Goal: Task Accomplishment & Management: Contribute content

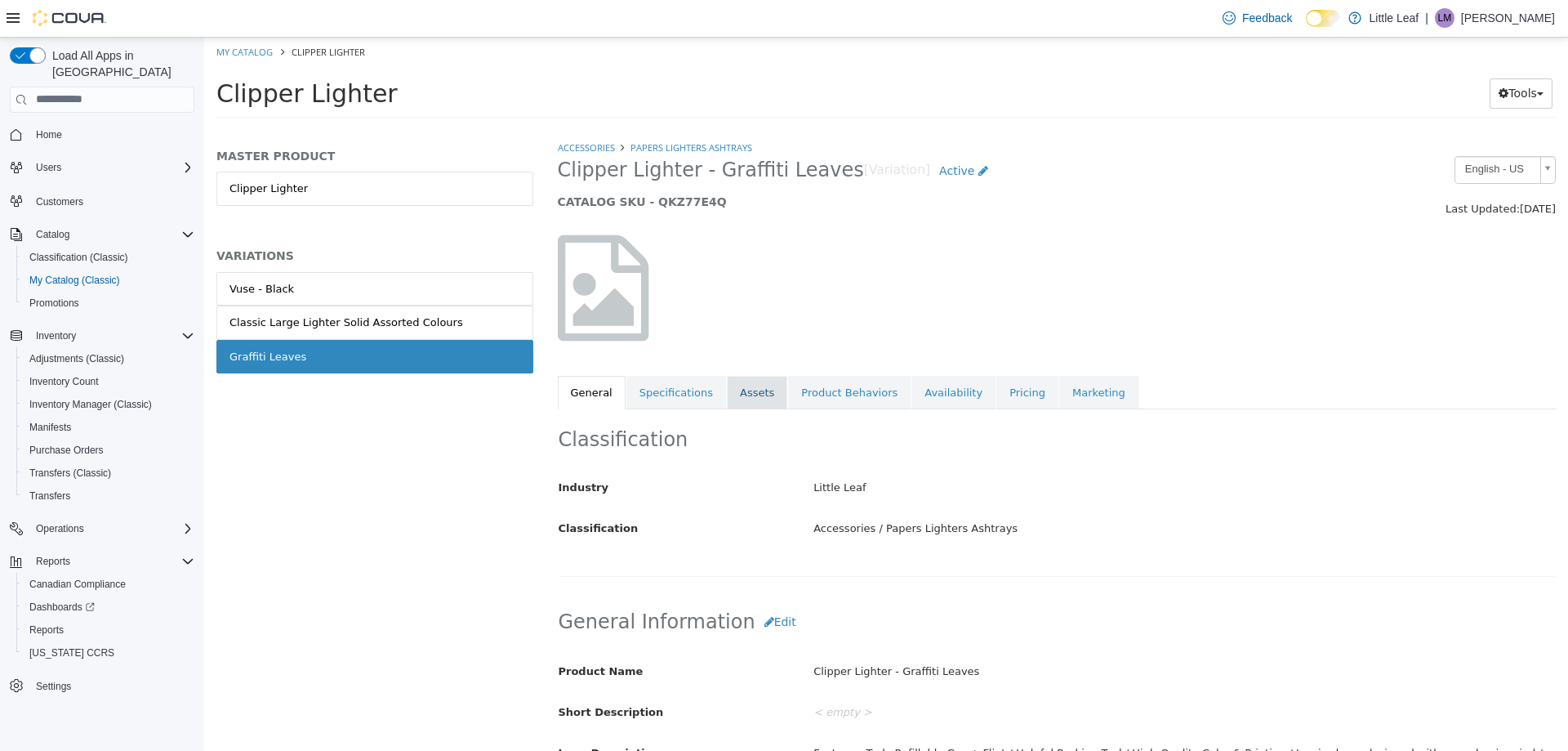
click at [731, 386] on link "Assets" at bounding box center [757, 392] width 61 height 34
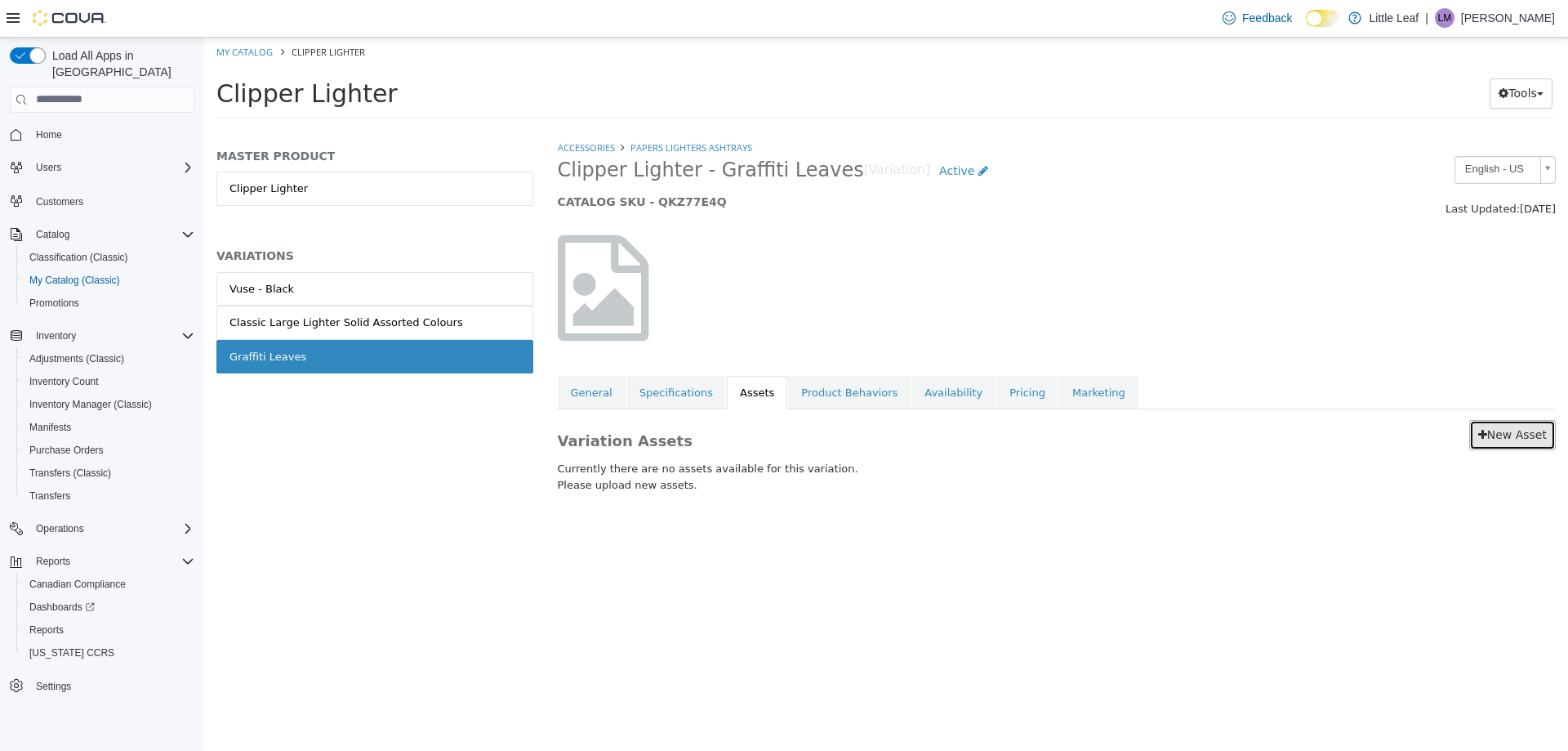
click at [1512, 445] on link "New Asset" at bounding box center [1512, 434] width 86 height 30
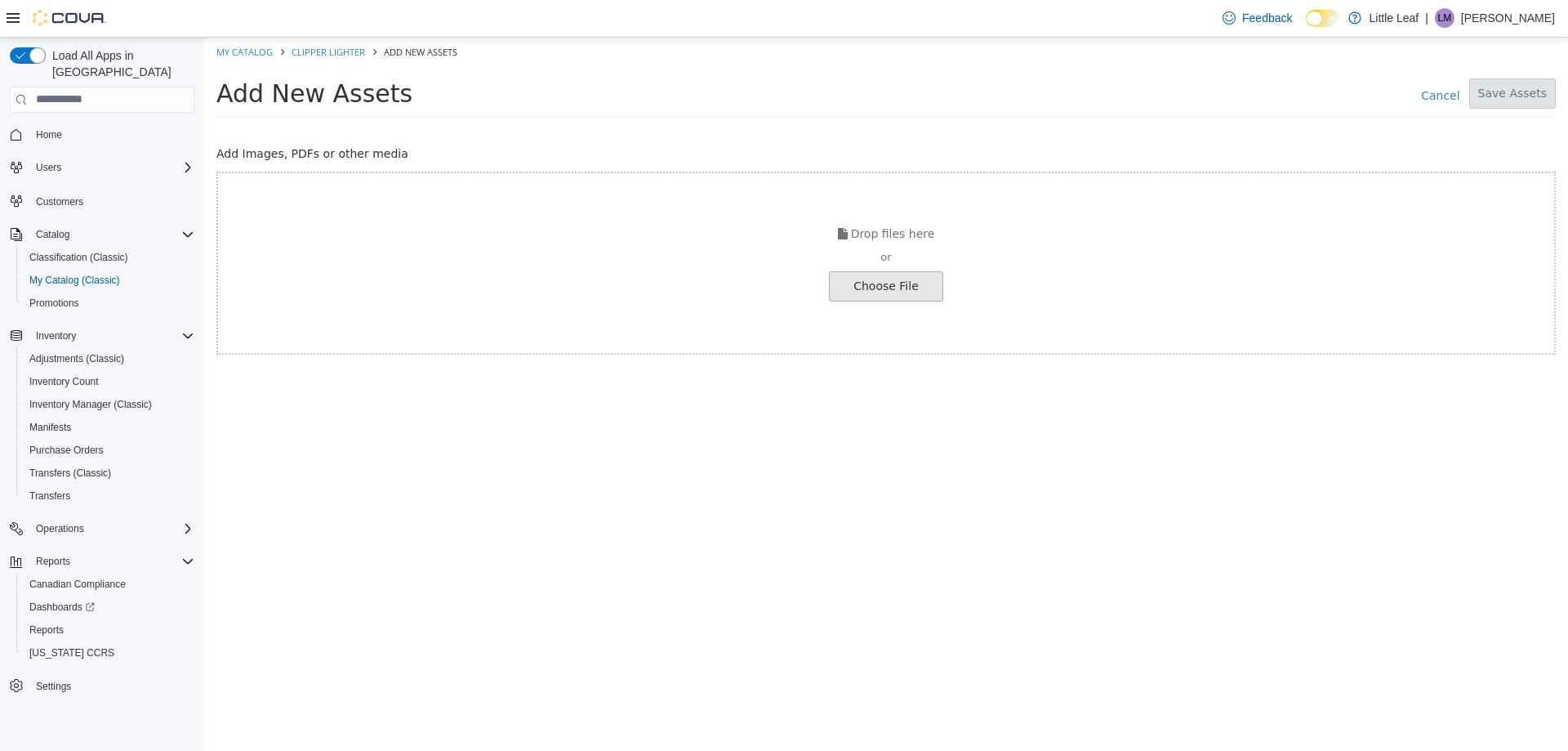
click at [927, 283] on input "file" at bounding box center [30, 286] width 1822 height 28
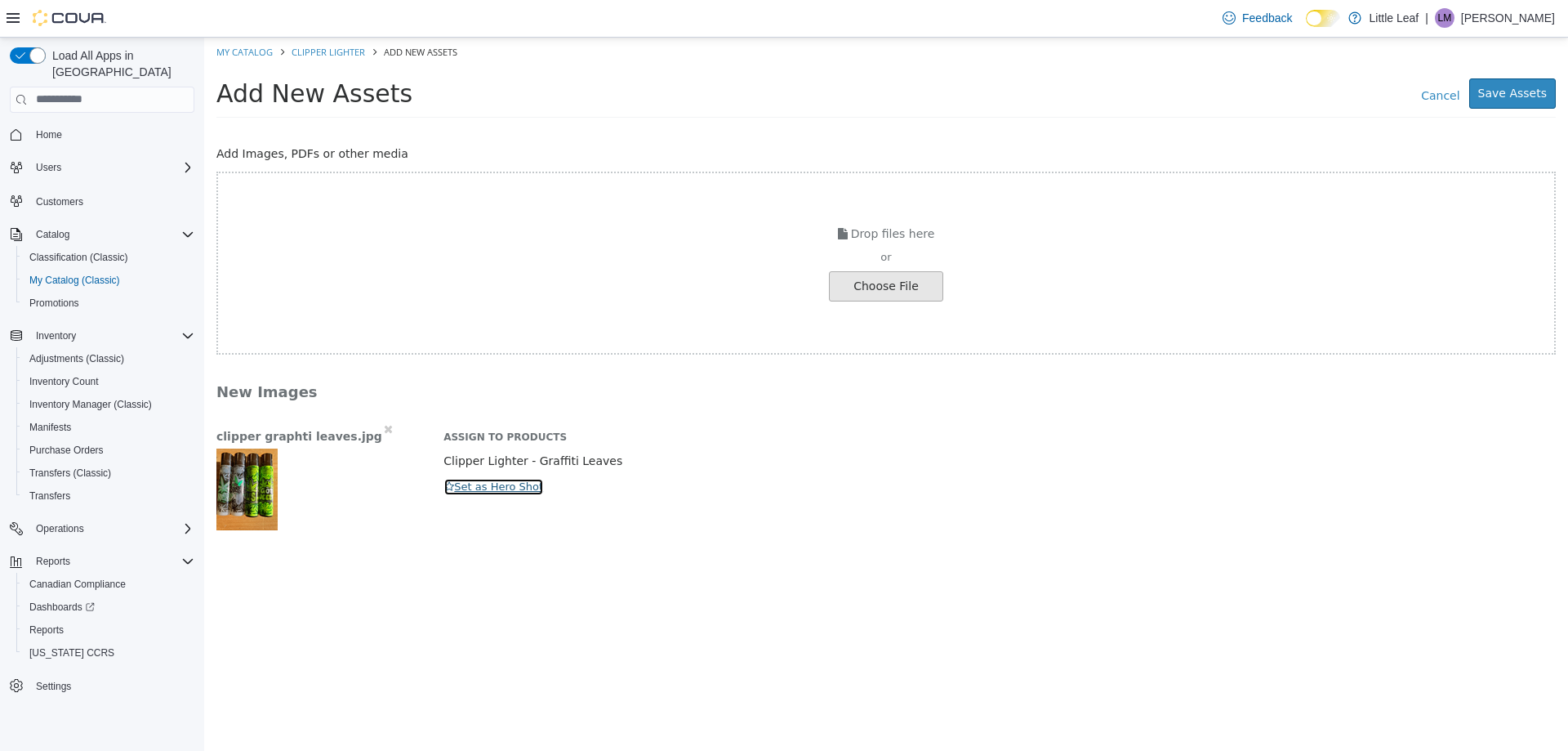
click at [523, 485] on button "Set as Hero Shot" at bounding box center [494, 485] width 101 height 18
click at [1499, 97] on button "Save Assets" at bounding box center [1512, 93] width 86 height 30
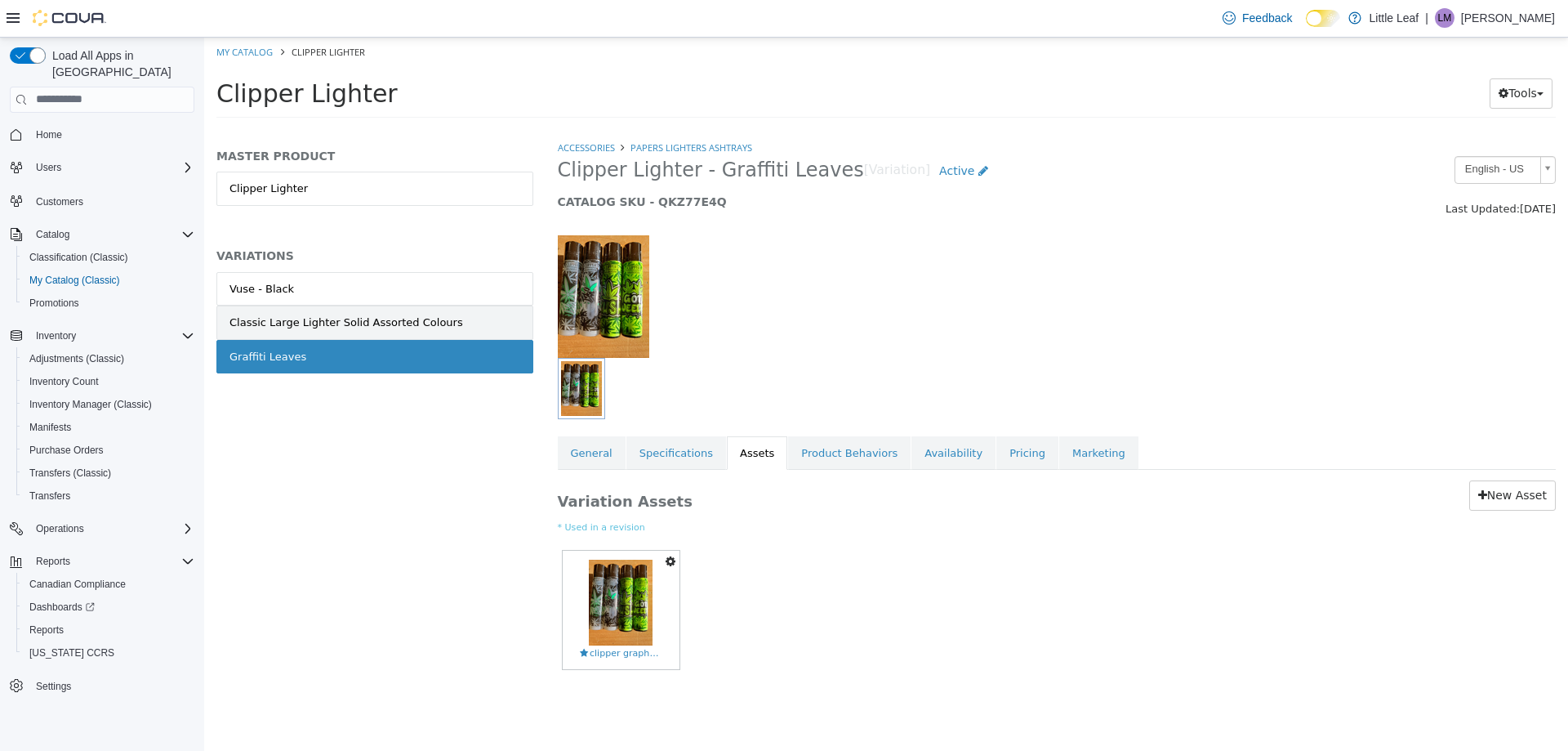
click at [511, 315] on link "Classic Large Lighter Solid Assorted Colours" at bounding box center [375, 322] width 317 height 34
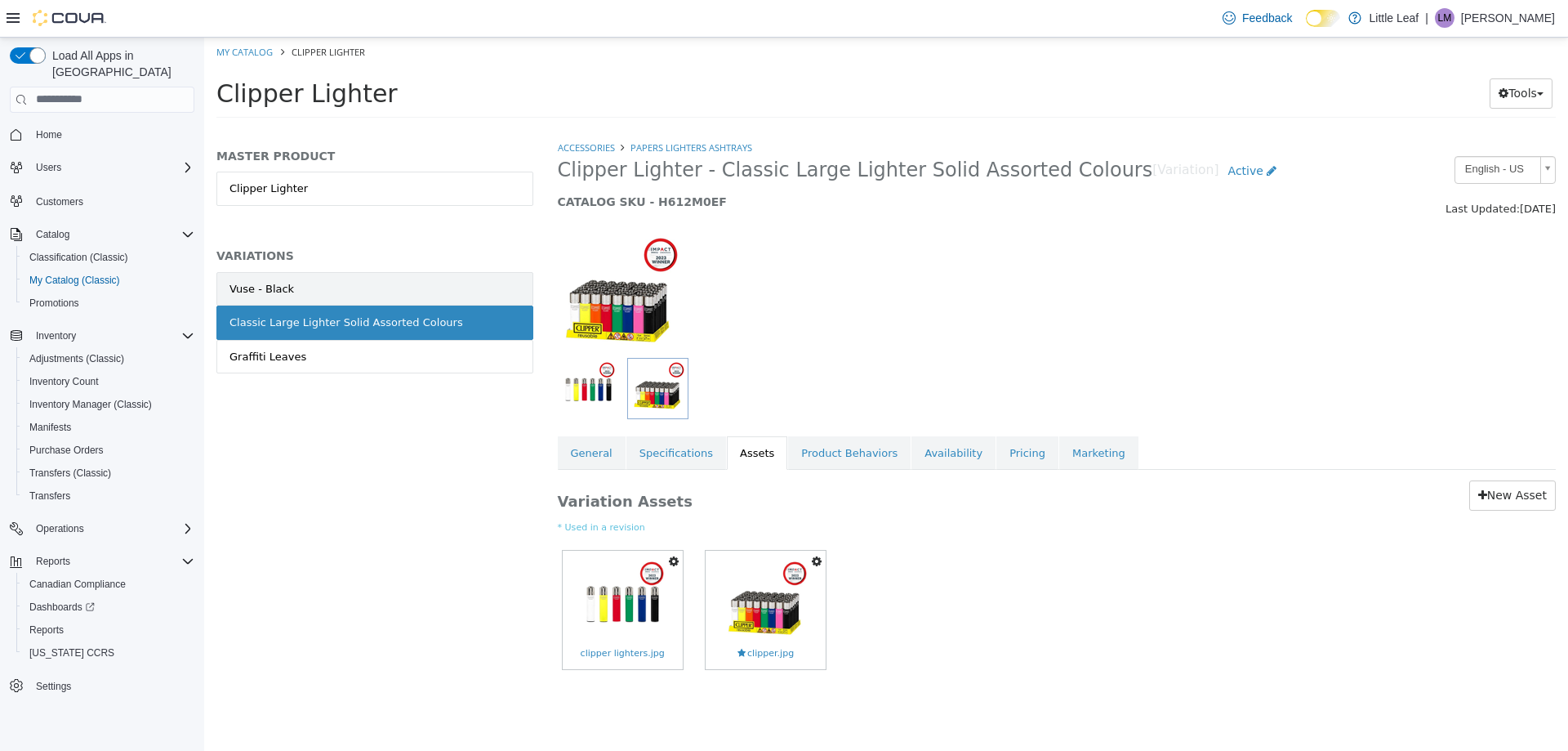
click at [504, 279] on link "Vuse - Black" at bounding box center [375, 289] width 317 height 34
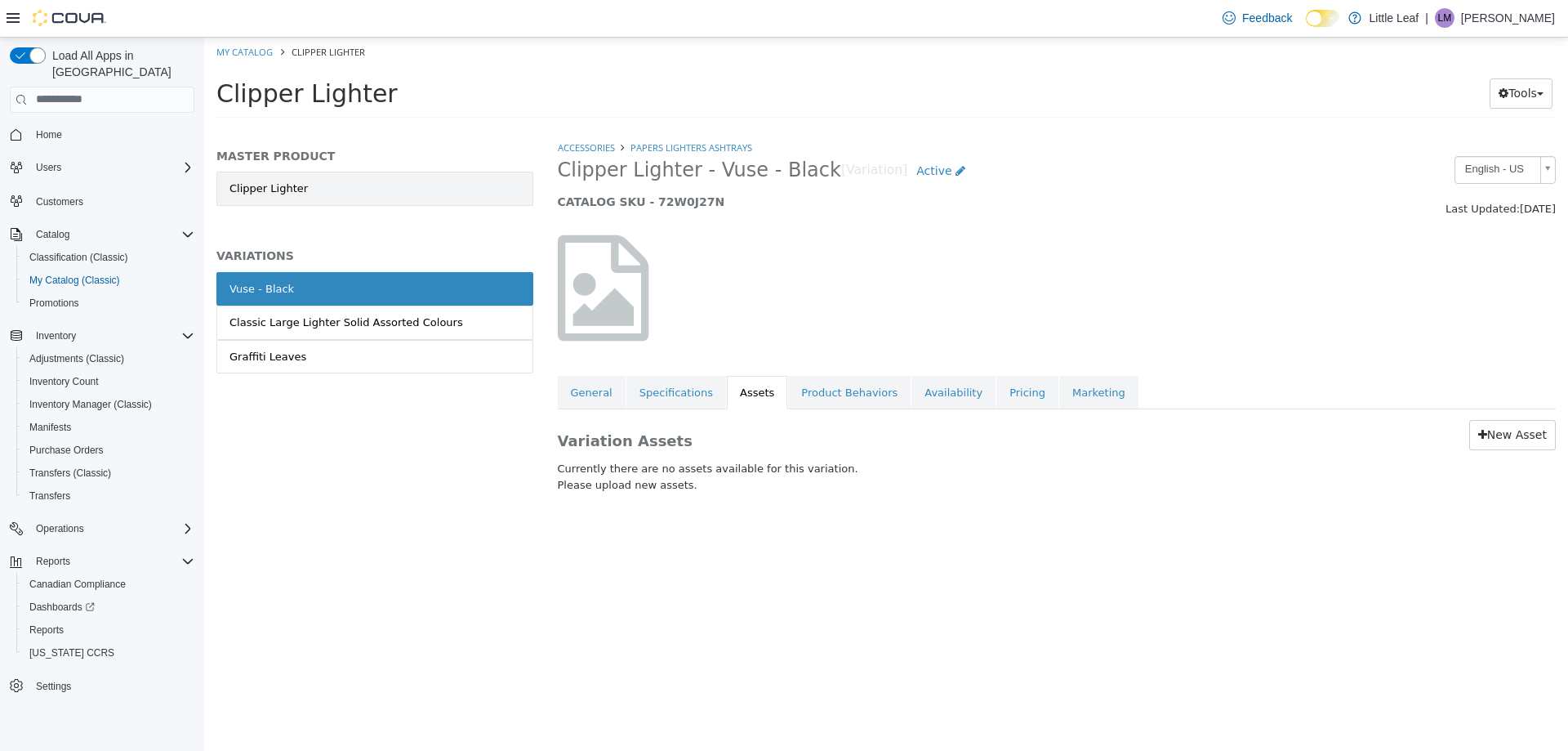
click at [489, 188] on link "Clipper Lighter" at bounding box center [375, 188] width 317 height 34
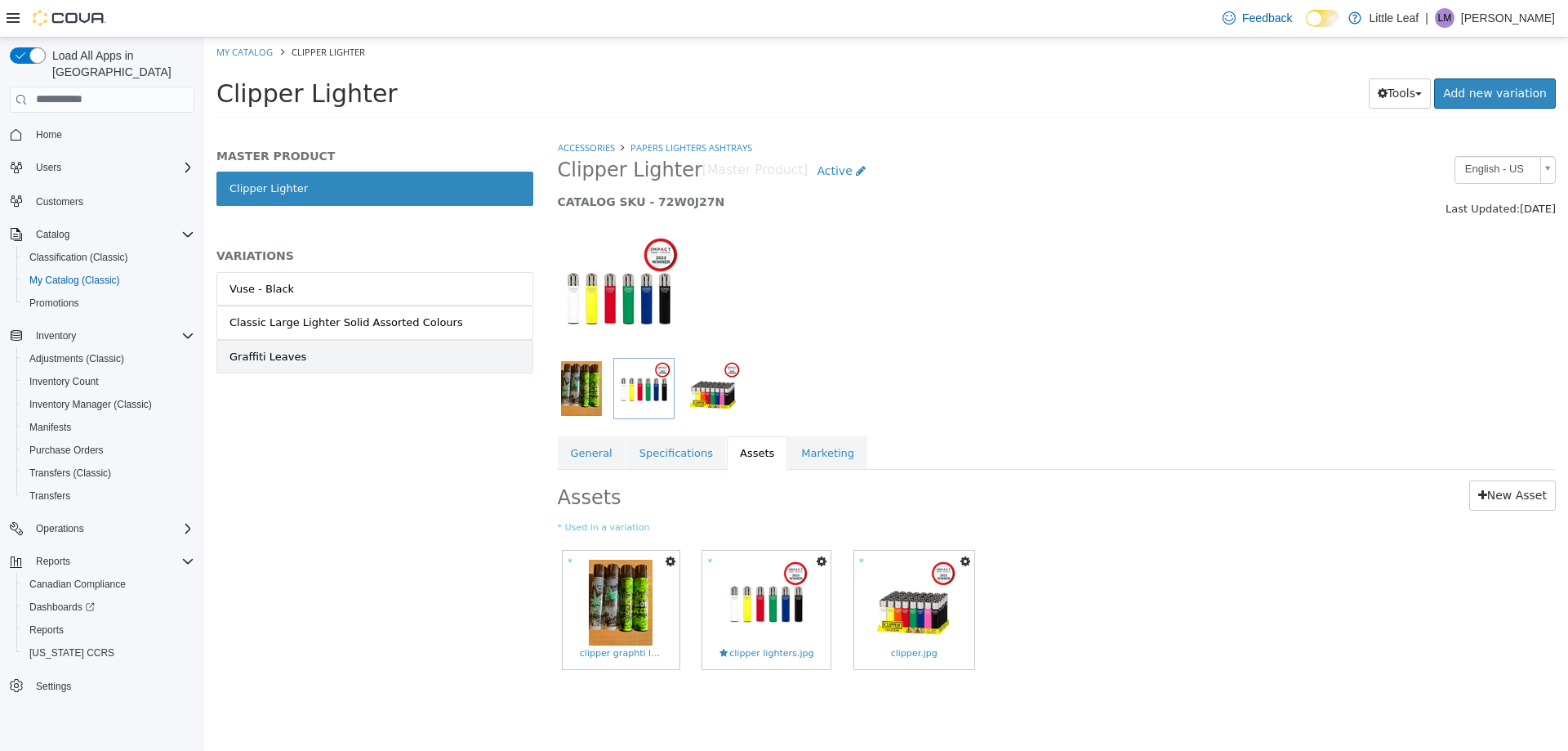
click at [512, 354] on link "Graffiti Leaves" at bounding box center [375, 356] width 317 height 34
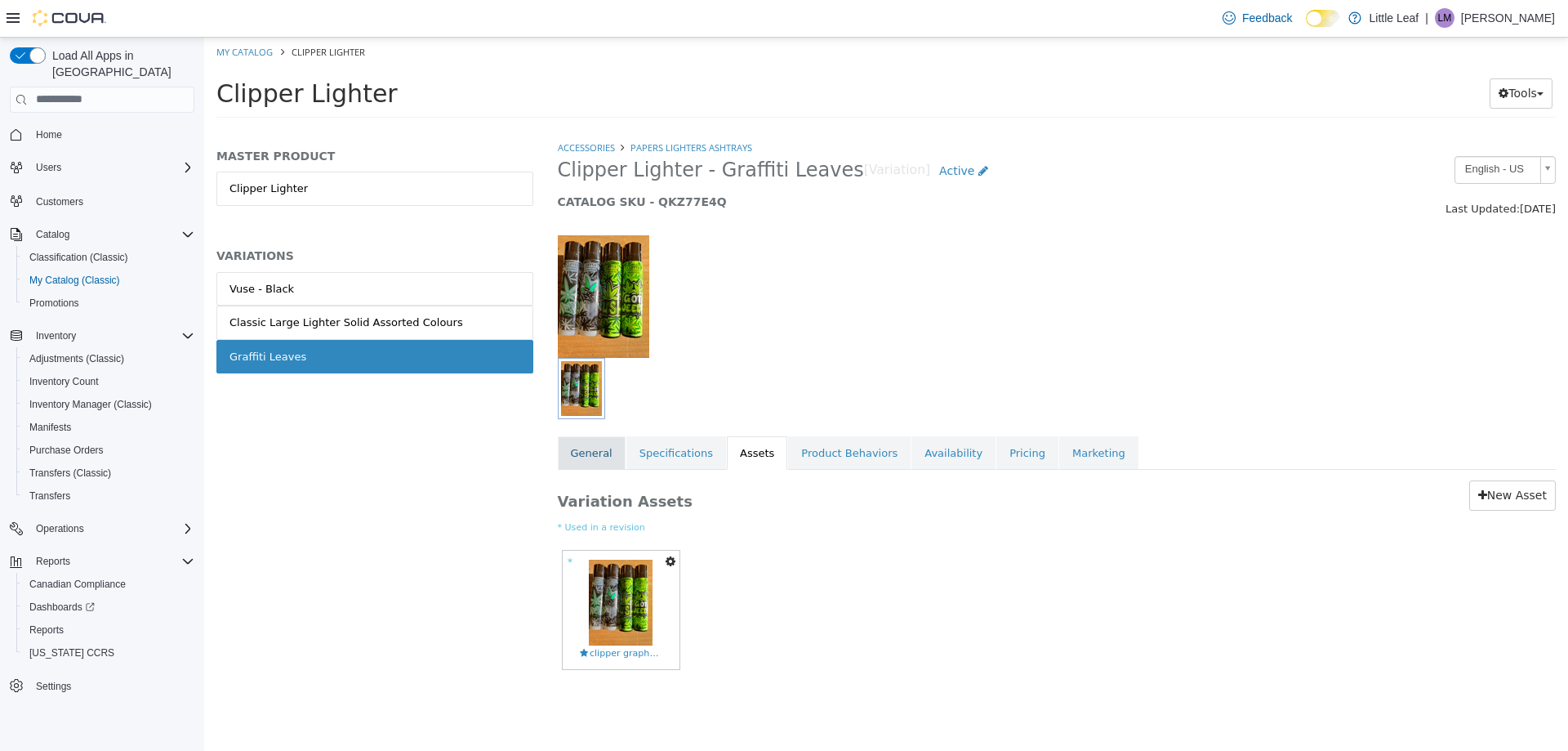
click at [613, 453] on link "General" at bounding box center [591, 453] width 67 height 34
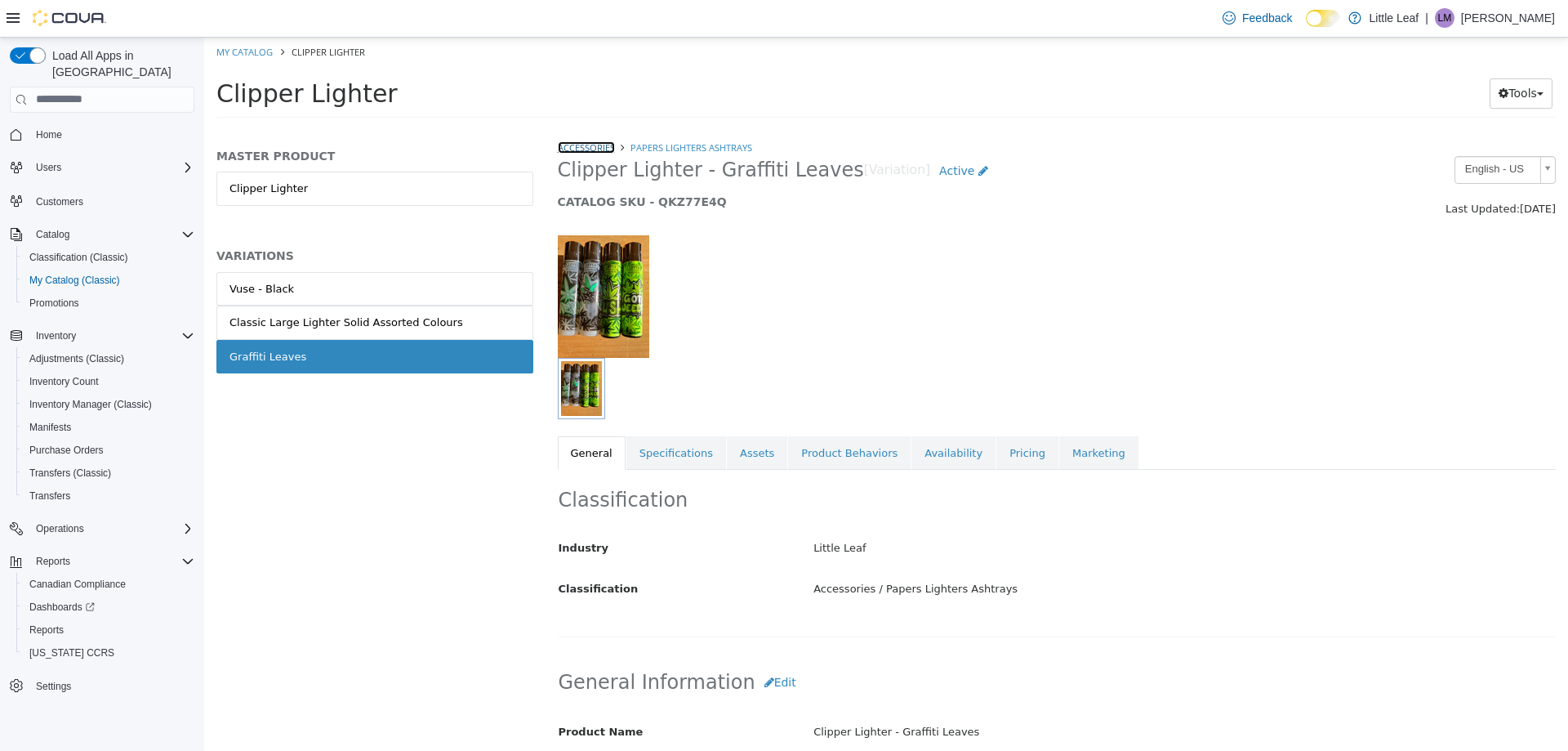
click at [592, 149] on link "Accessories" at bounding box center [587, 146] width 57 height 12
select select "**********"
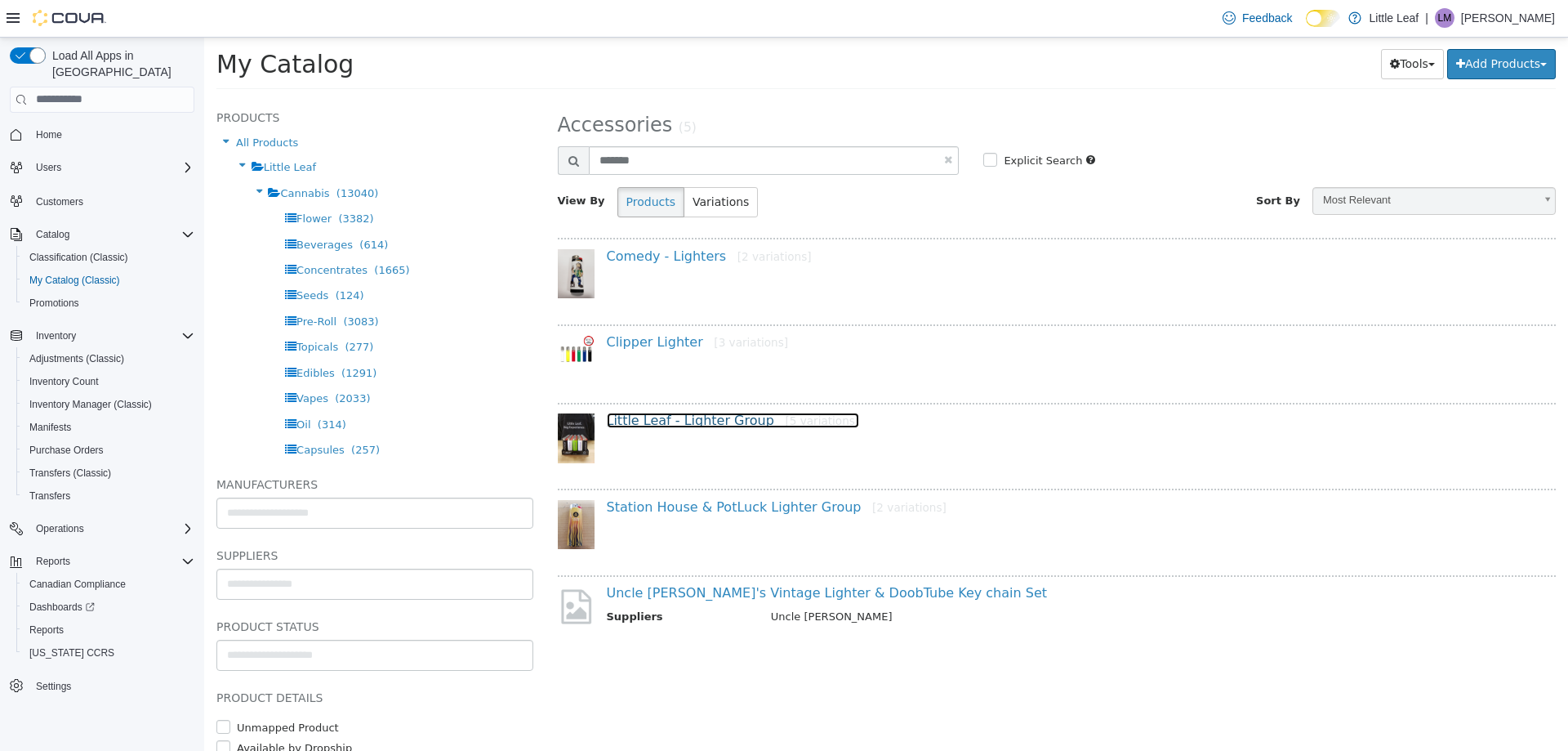
click at [684, 422] on link "Little Leaf - Lighter Group [5 variations]" at bounding box center [733, 420] width 253 height 15
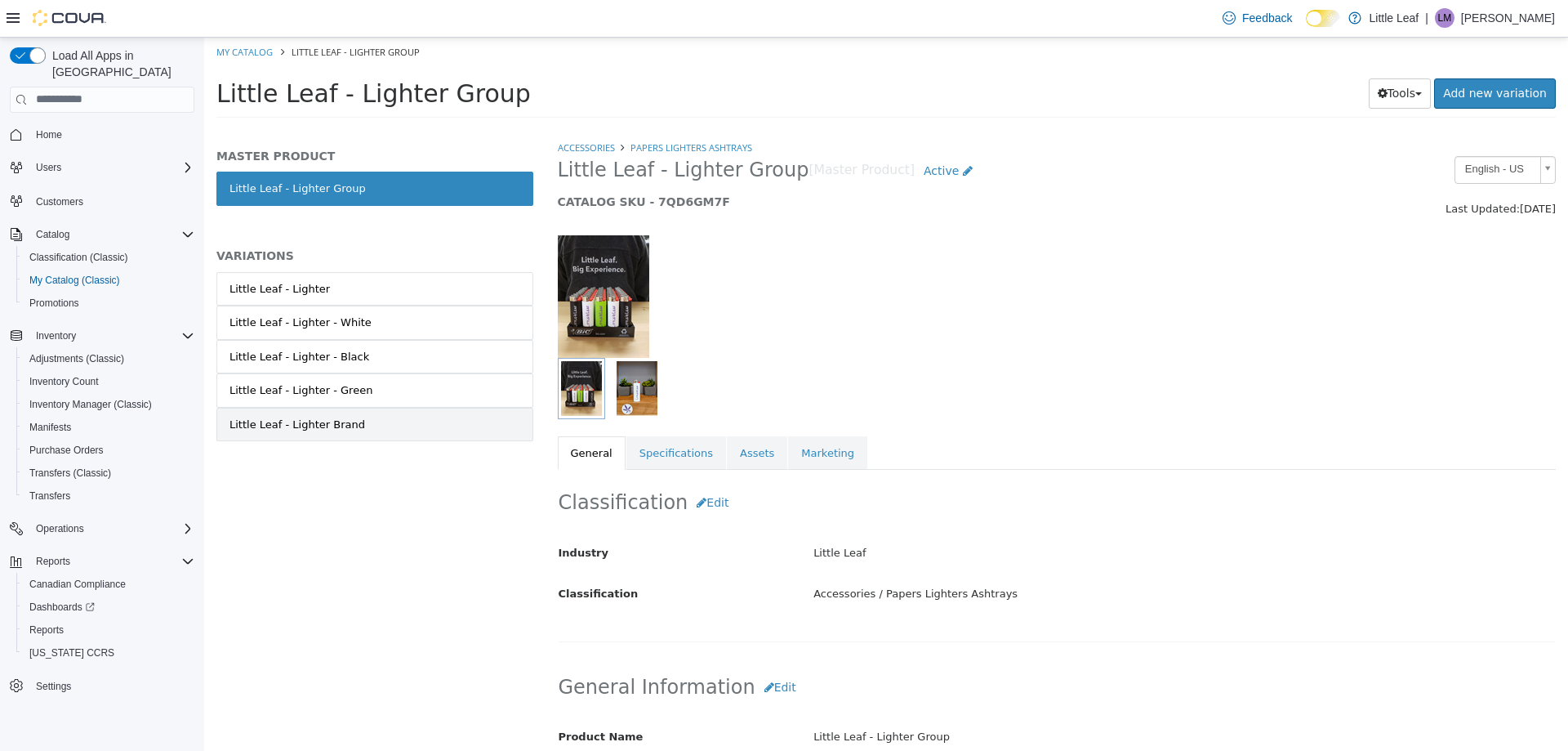
click at [514, 430] on link "Little Leaf - Lighter Brand" at bounding box center [375, 423] width 317 height 34
